Goal: Task Accomplishment & Management: Complete application form

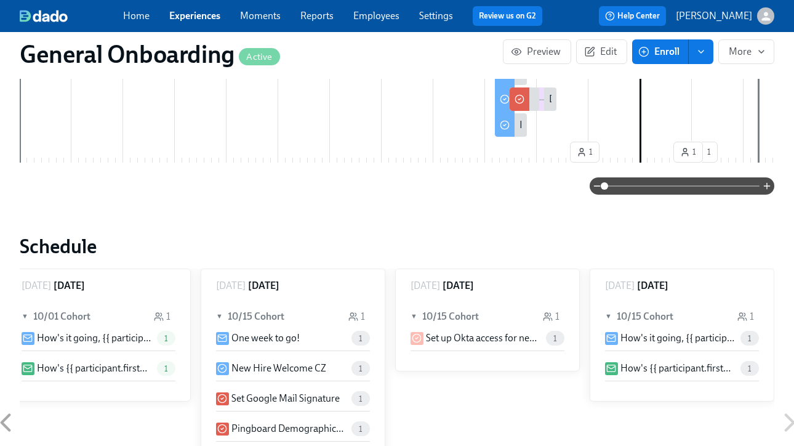
scroll to position [342, 0]
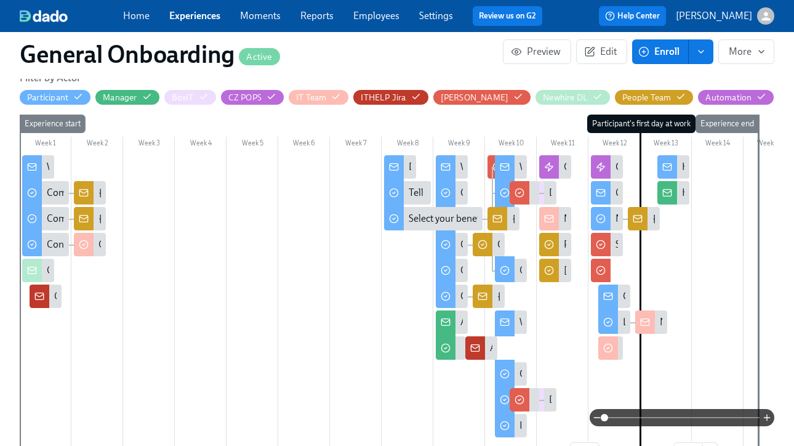
click at [203, 17] on link "Experiences" at bounding box center [194, 16] width 51 height 12
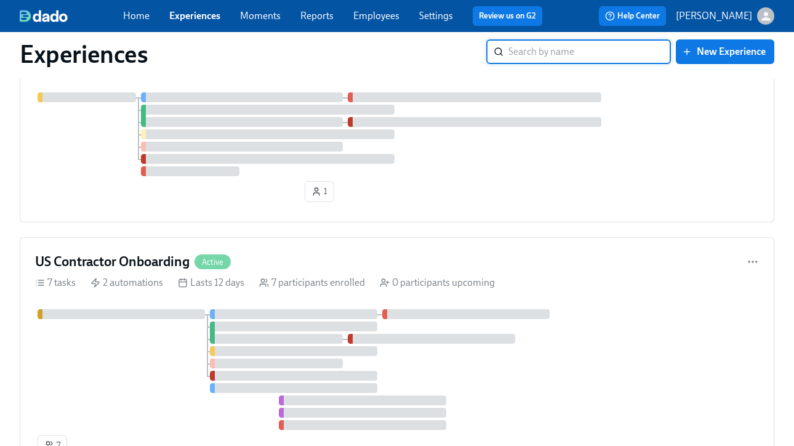
scroll to position [675, 0]
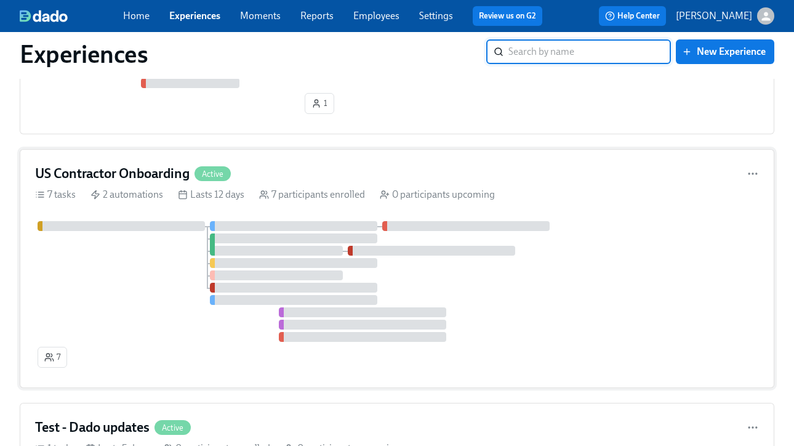
click at [155, 171] on h4 "US Contractor Onboarding" at bounding box center [112, 173] width 155 height 18
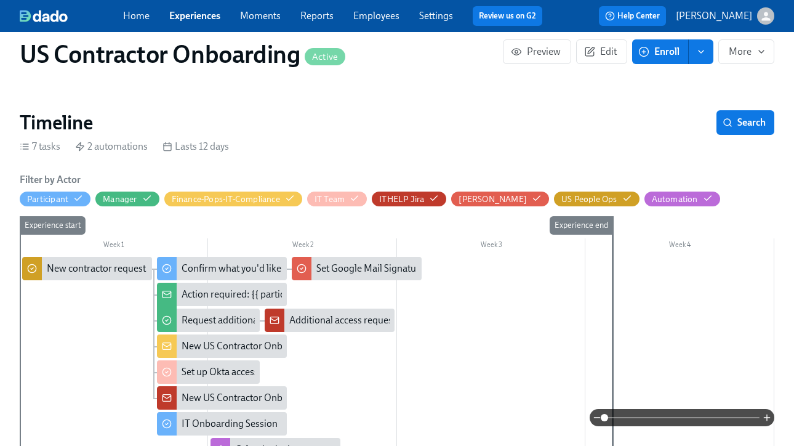
scroll to position [77, 0]
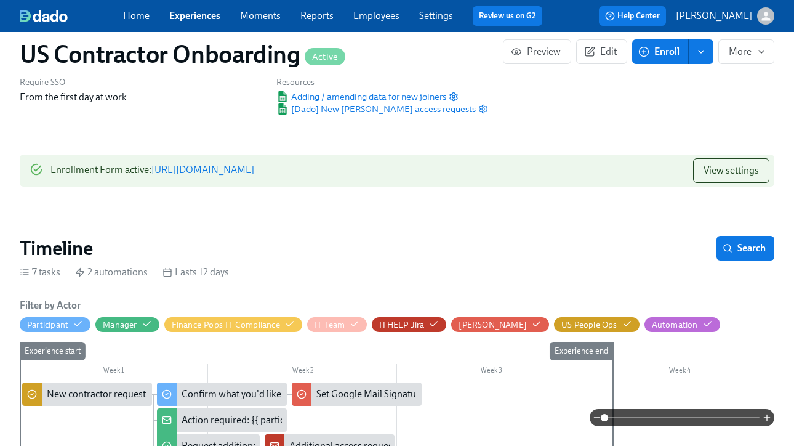
click at [254, 176] on div "Enrollment Form active : https://my.dadohr.com/enrollmentForms/b0Szgrj9Op2FoZzO…" at bounding box center [152, 170] width 204 height 25
click at [254, 165] on link "https://my.dadohr.com/enrollmentForms/b0Szgrj9Op2FoZzOM9LJkrANnj1BEDESb" at bounding box center [202, 170] width 103 height 12
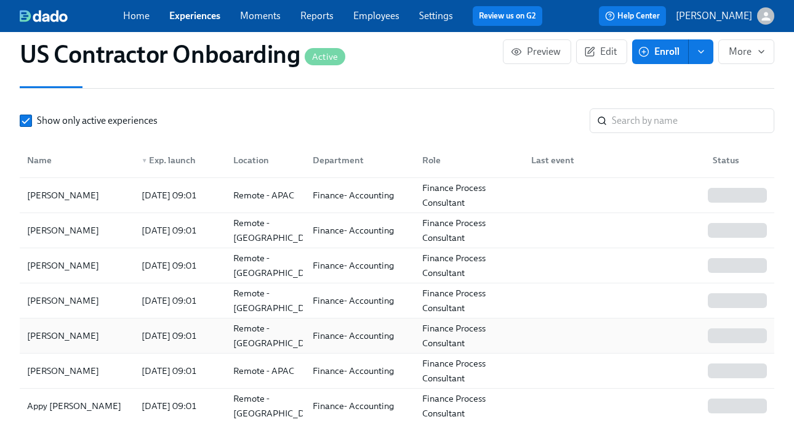
scroll to position [1191, 0]
